Goal: Information Seeking & Learning: Learn about a topic

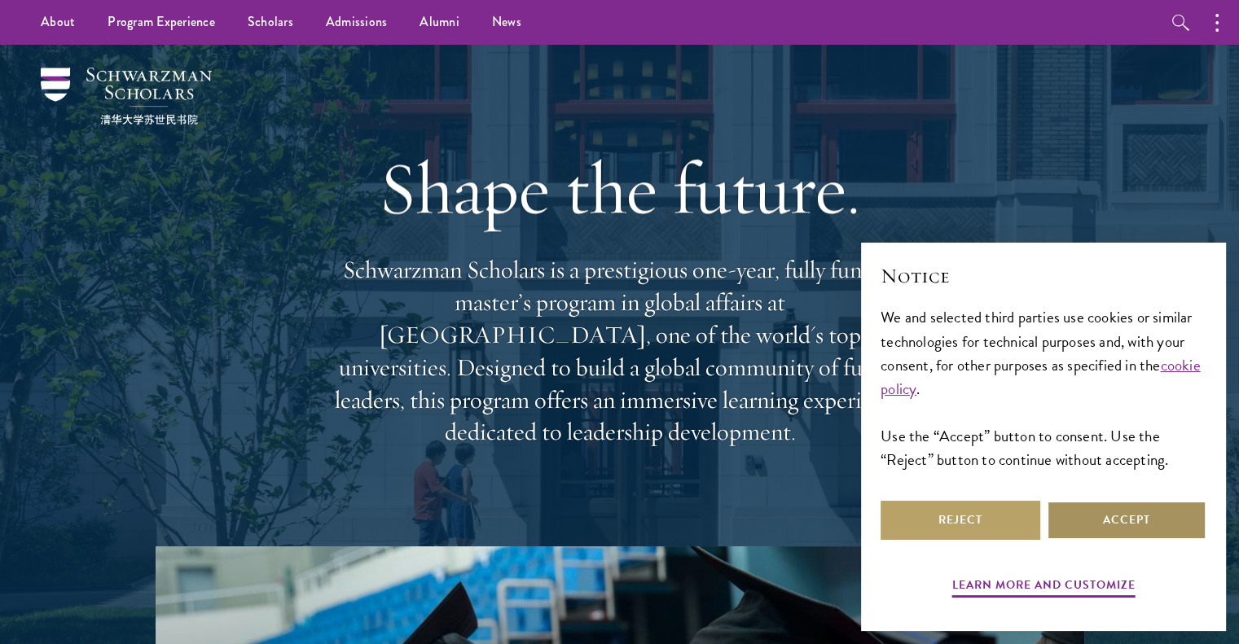
click at [1116, 527] on button "Accept" at bounding box center [1127, 520] width 160 height 39
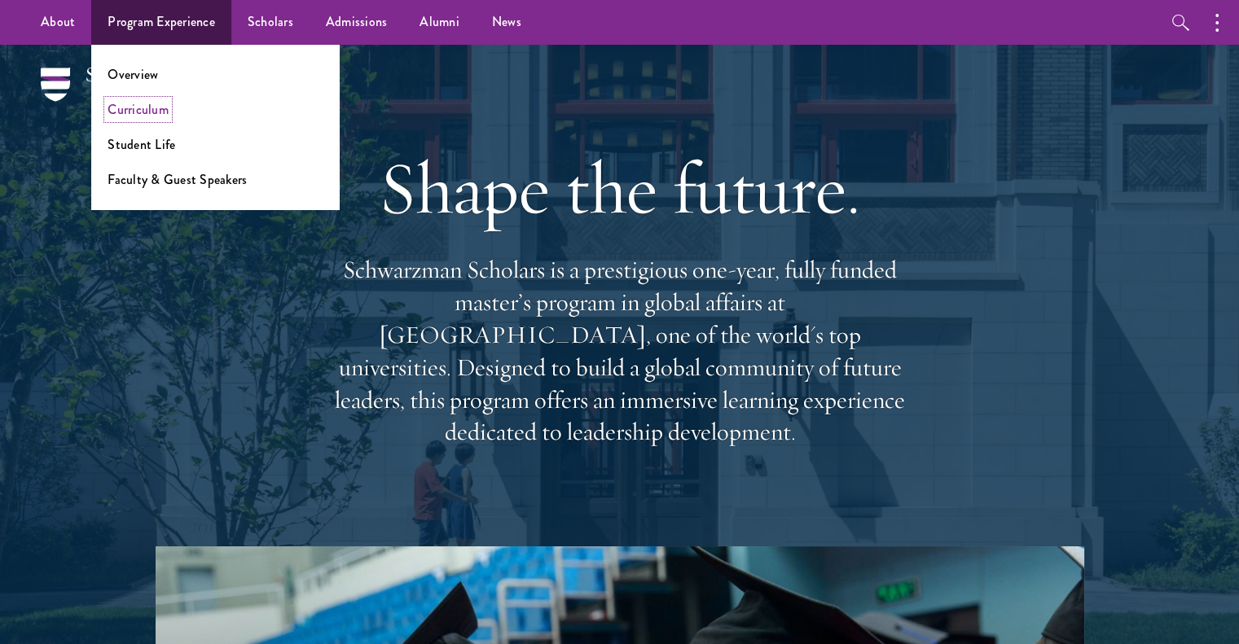
click at [138, 105] on link "Curriculum" at bounding box center [138, 109] width 61 height 19
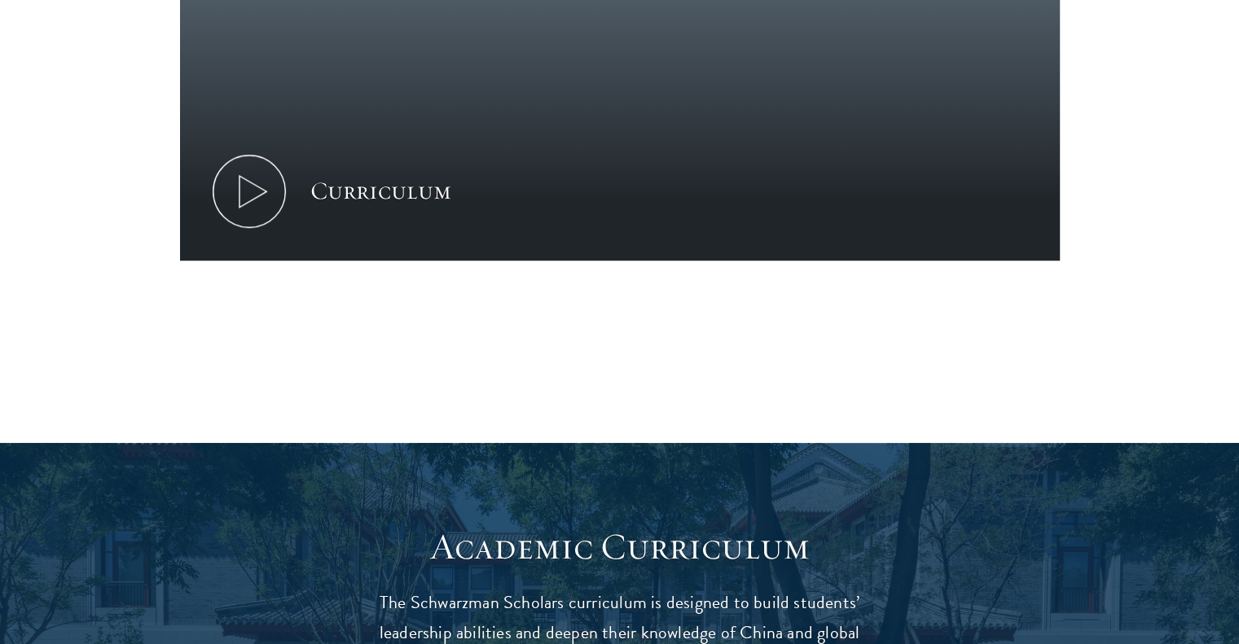
scroll to position [929, 0]
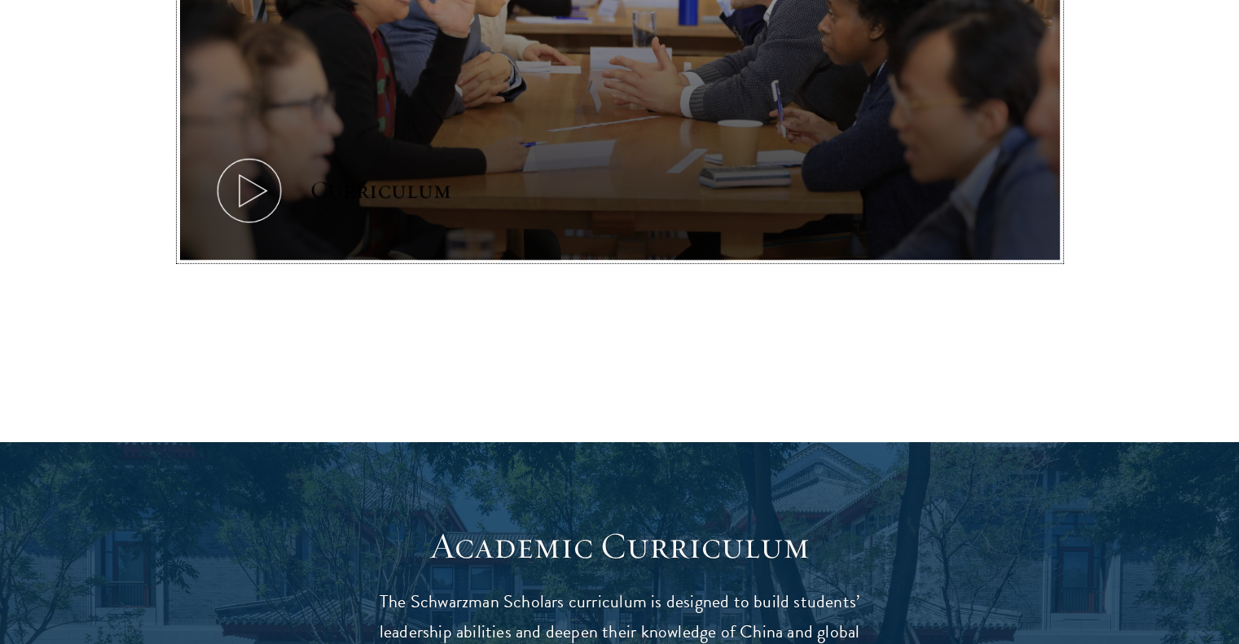
click at [239, 198] on icon at bounding box center [249, 190] width 73 height 73
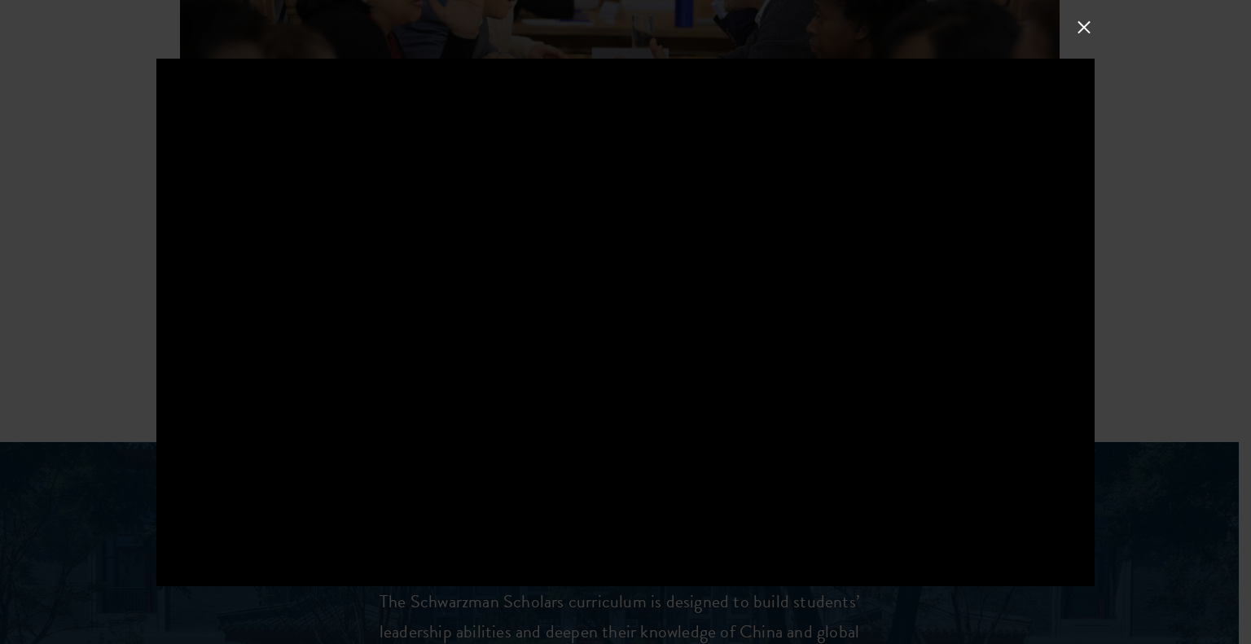
click at [90, 186] on div at bounding box center [625, 322] width 1251 height 644
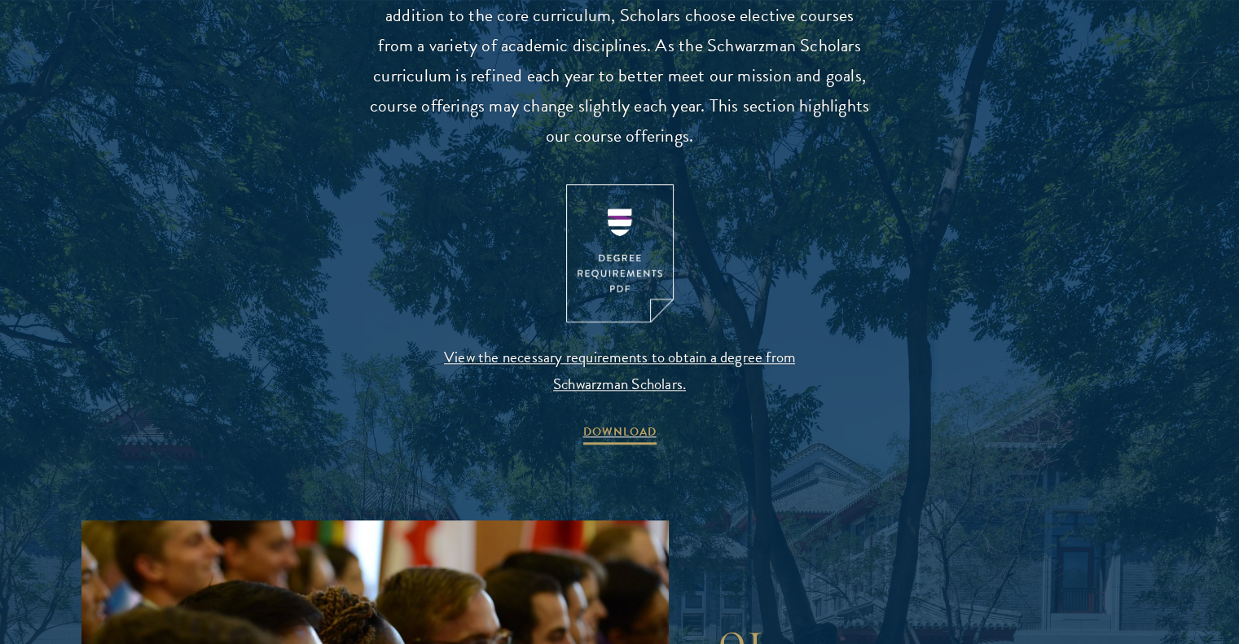
scroll to position [1676, 0]
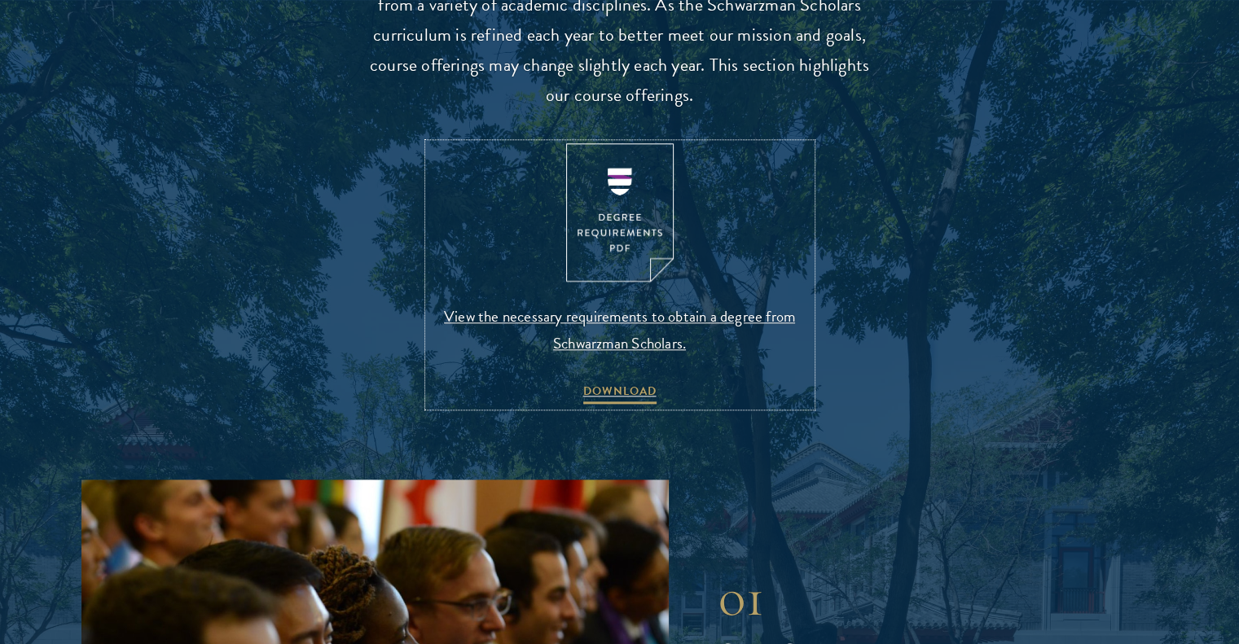
click at [614, 173] on img at bounding box center [620, 212] width 108 height 139
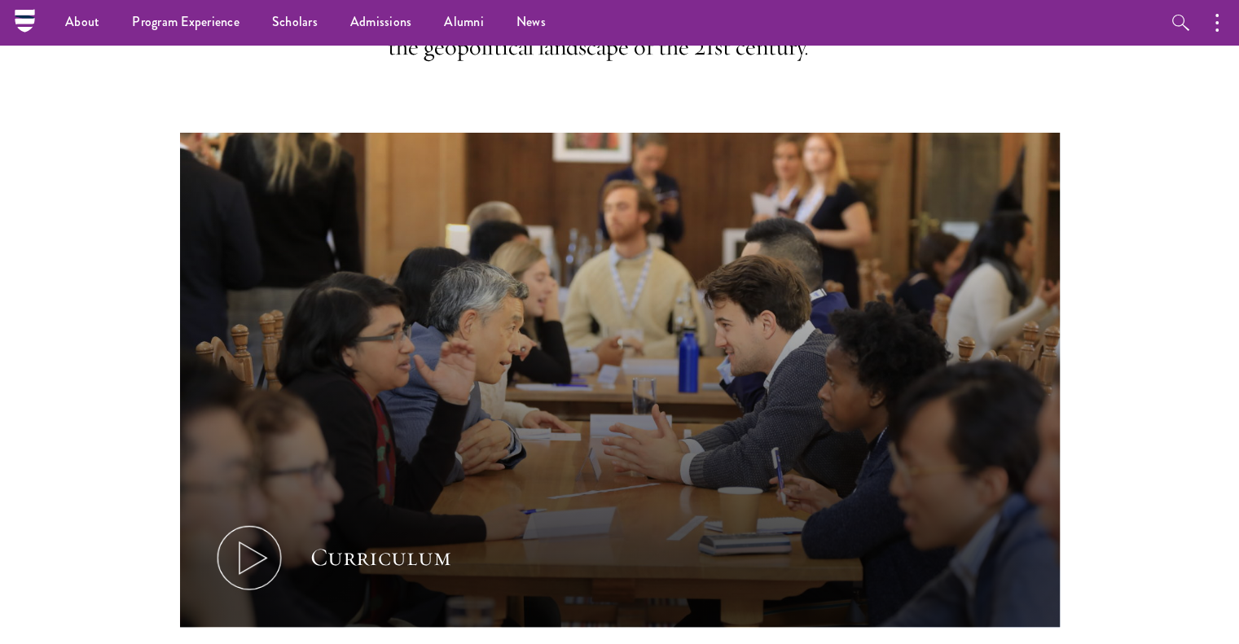
scroll to position [0, 0]
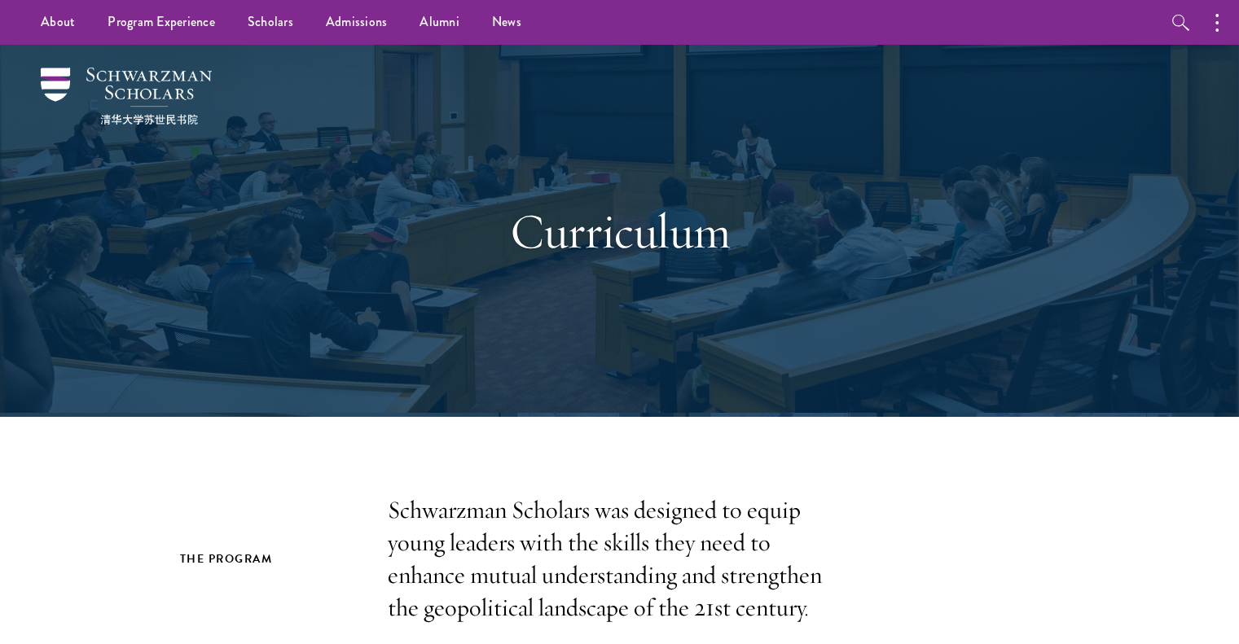
click at [908, 272] on div "Curriculum" at bounding box center [619, 231] width 1076 height 372
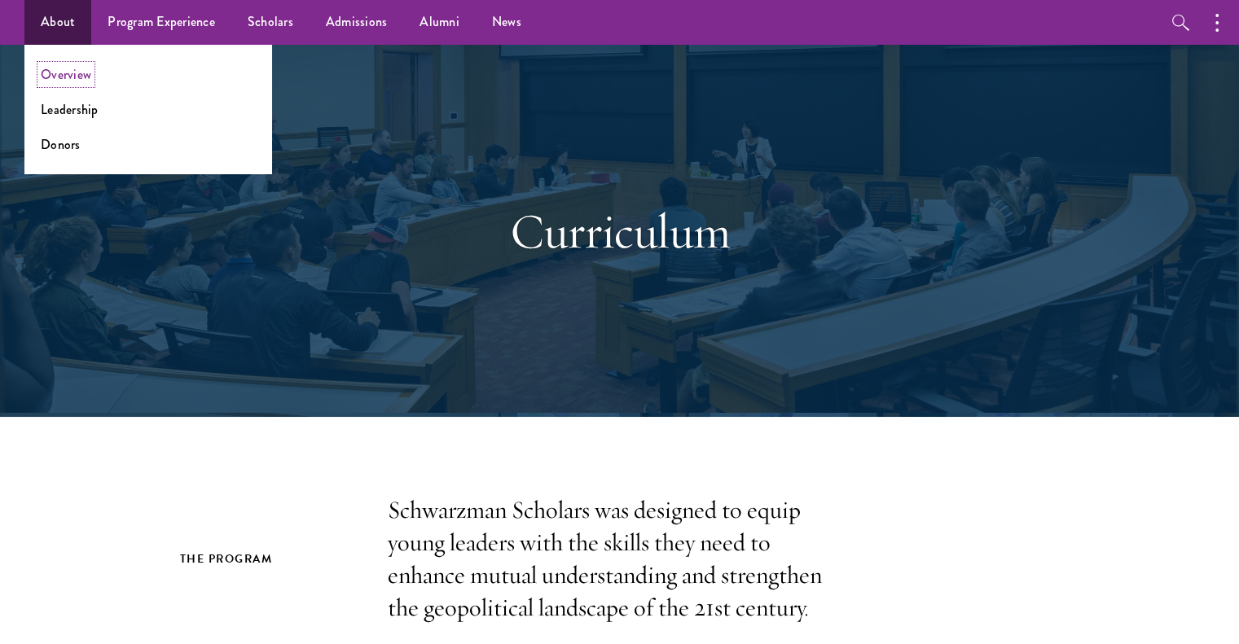
click at [84, 74] on link "Overview" at bounding box center [66, 74] width 50 height 19
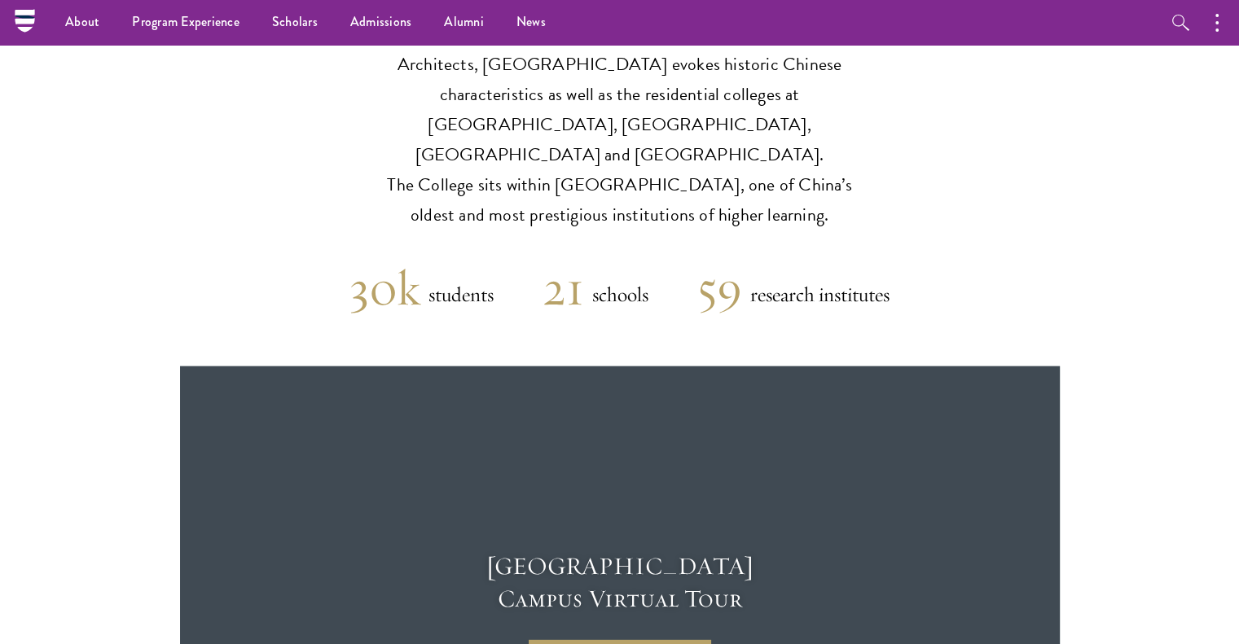
scroll to position [4017, 0]
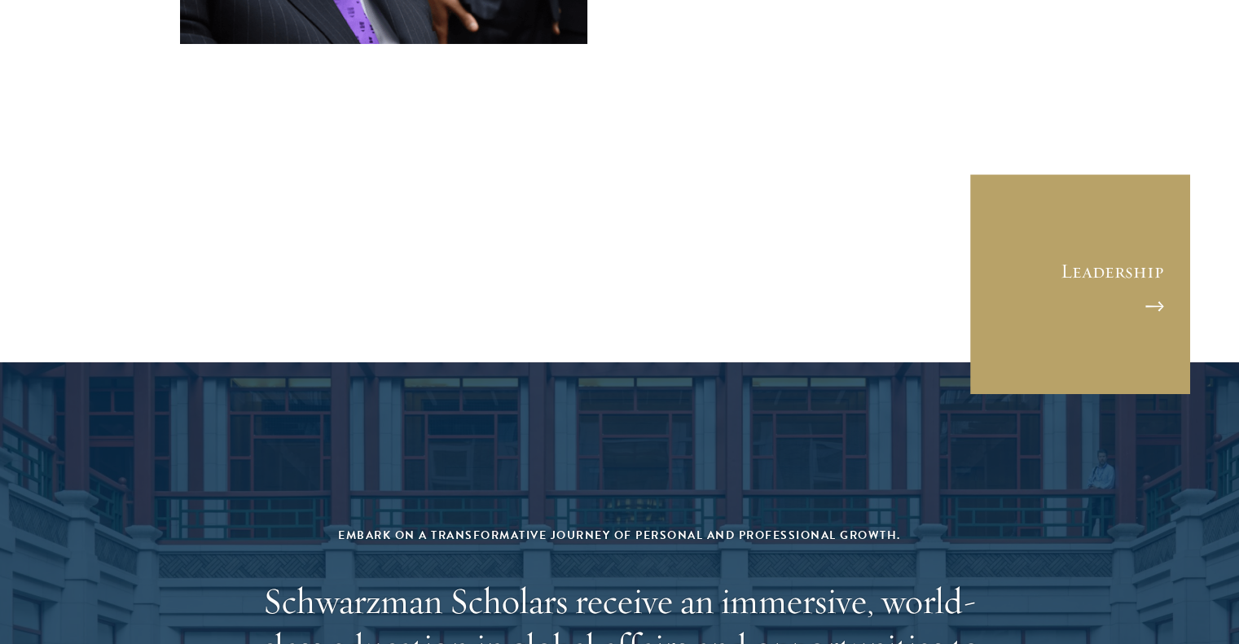
scroll to position [6817, 0]
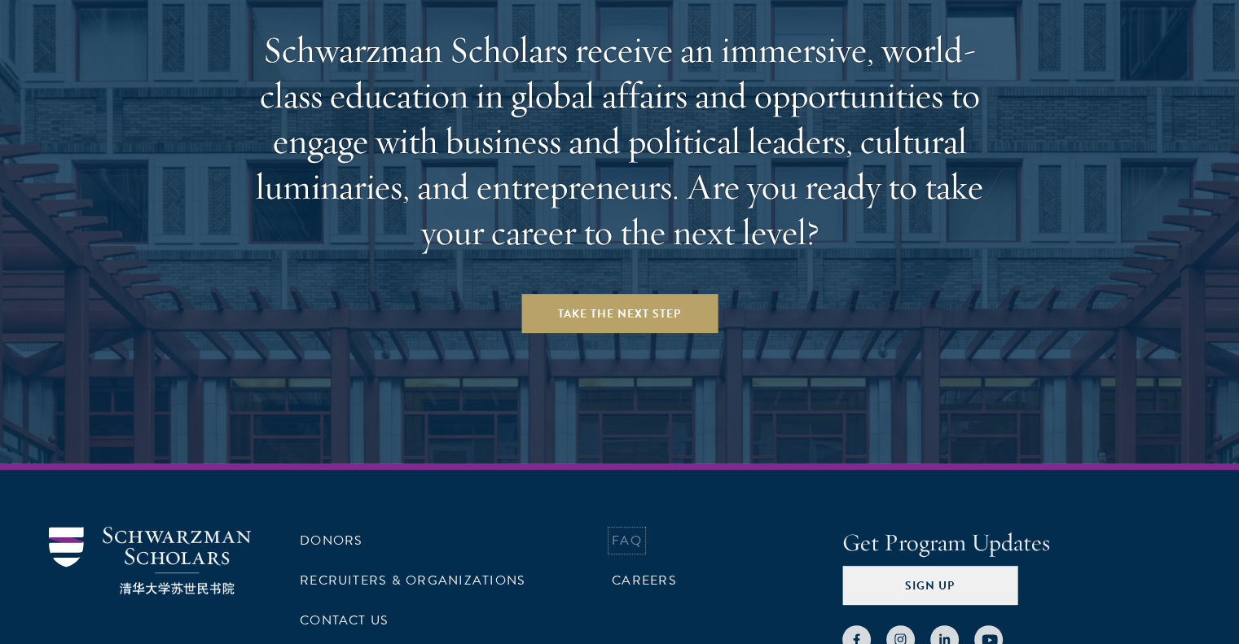
click at [626, 531] on link "FAQ" at bounding box center [627, 541] width 30 height 20
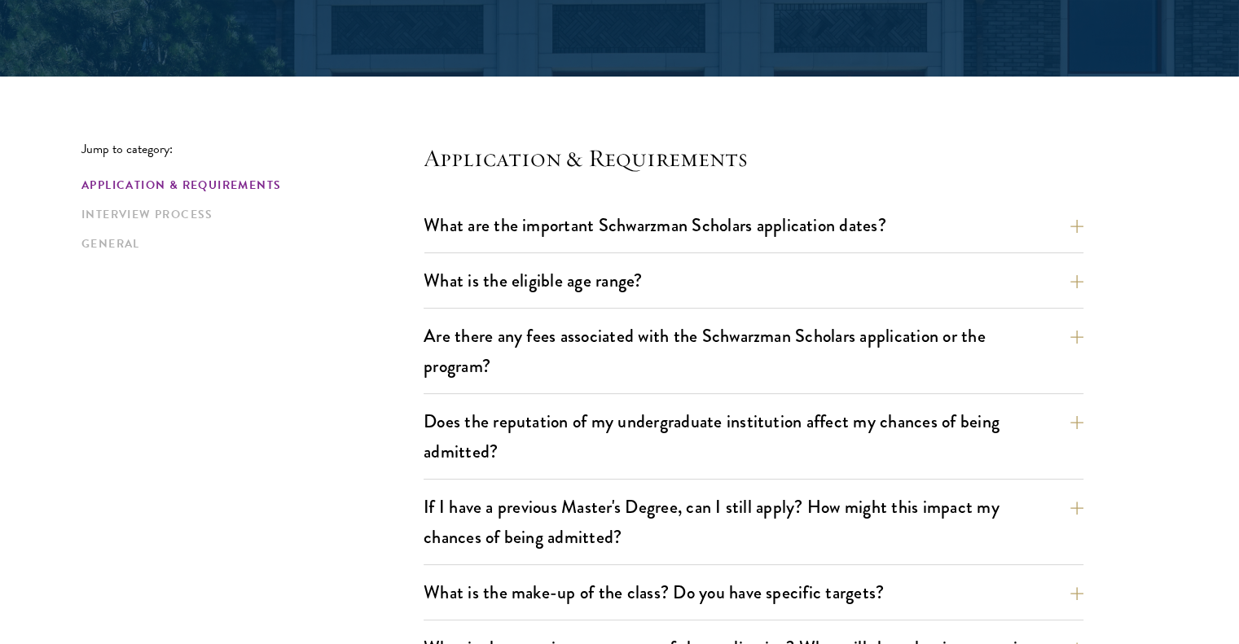
scroll to position [342, 0]
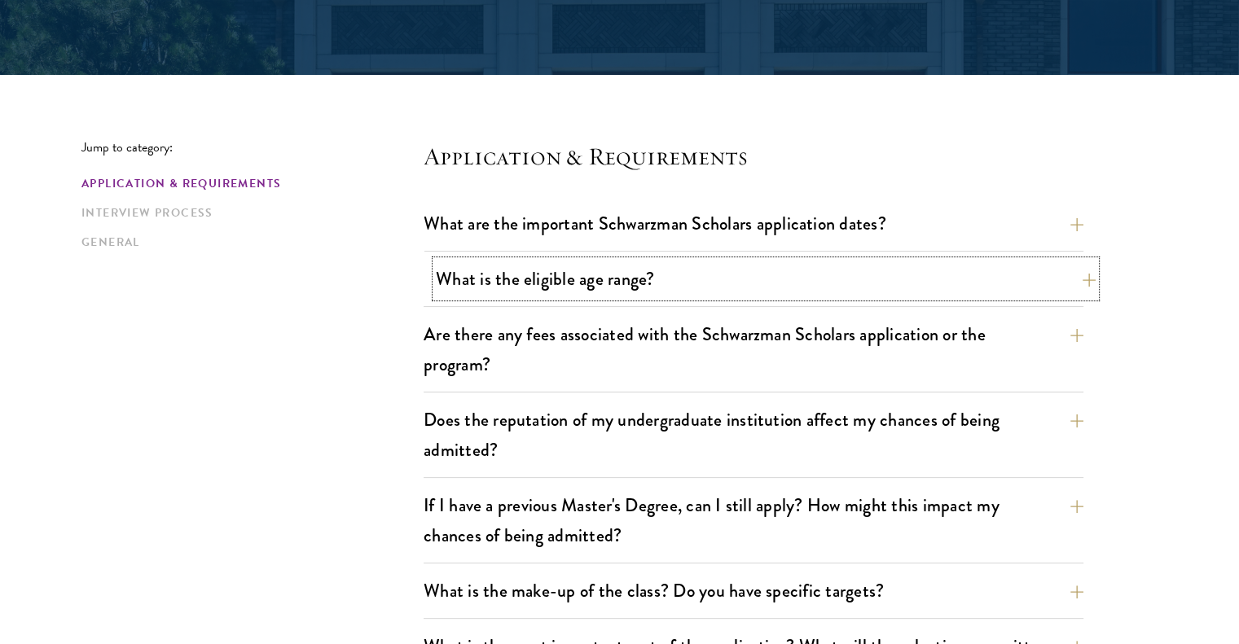
click at [498, 280] on button "What is the eligible age range?" at bounding box center [766, 279] width 660 height 37
